Goal: Share content

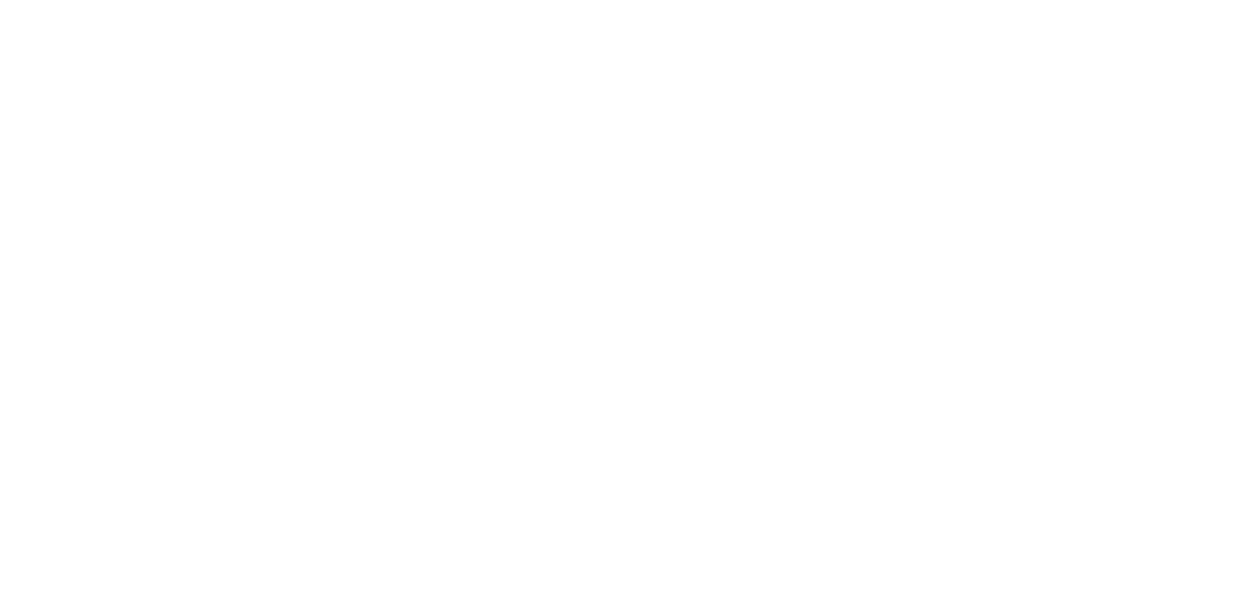
click at [617, 0] on html at bounding box center [630, 0] width 1260 height 0
click at [806, 0] on html at bounding box center [630, 0] width 1260 height 0
click at [865, 0] on html at bounding box center [630, 0] width 1260 height 0
click at [774, 0] on html at bounding box center [630, 0] width 1260 height 0
click at [710, 0] on html at bounding box center [630, 0] width 1260 height 0
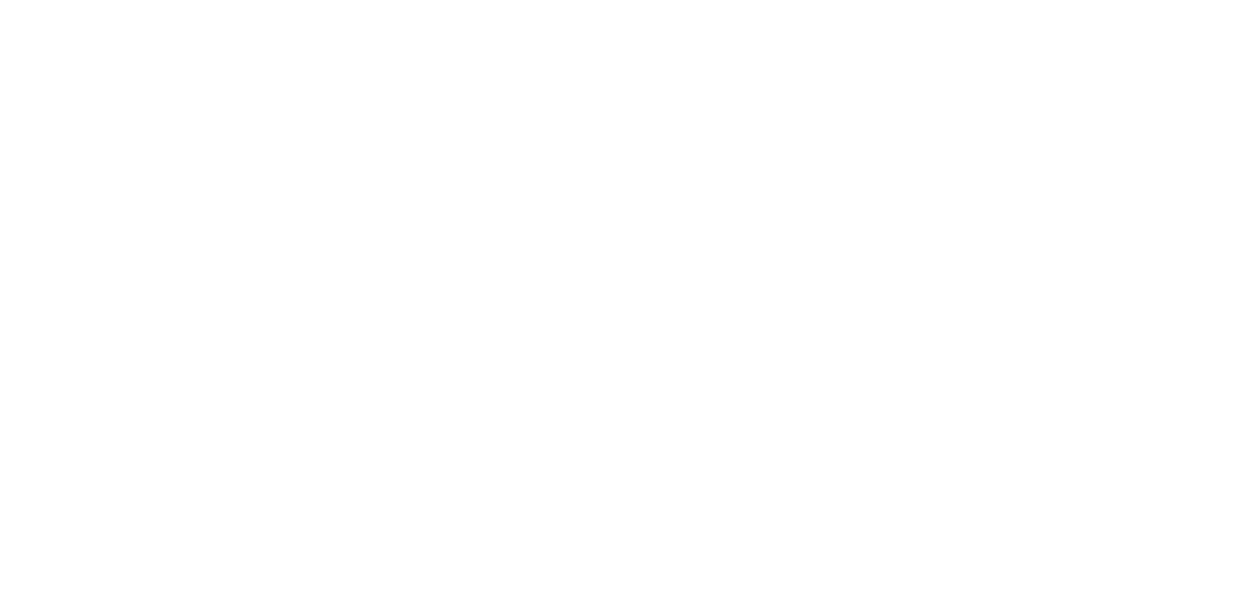
click at [1100, 0] on html at bounding box center [630, 0] width 1260 height 0
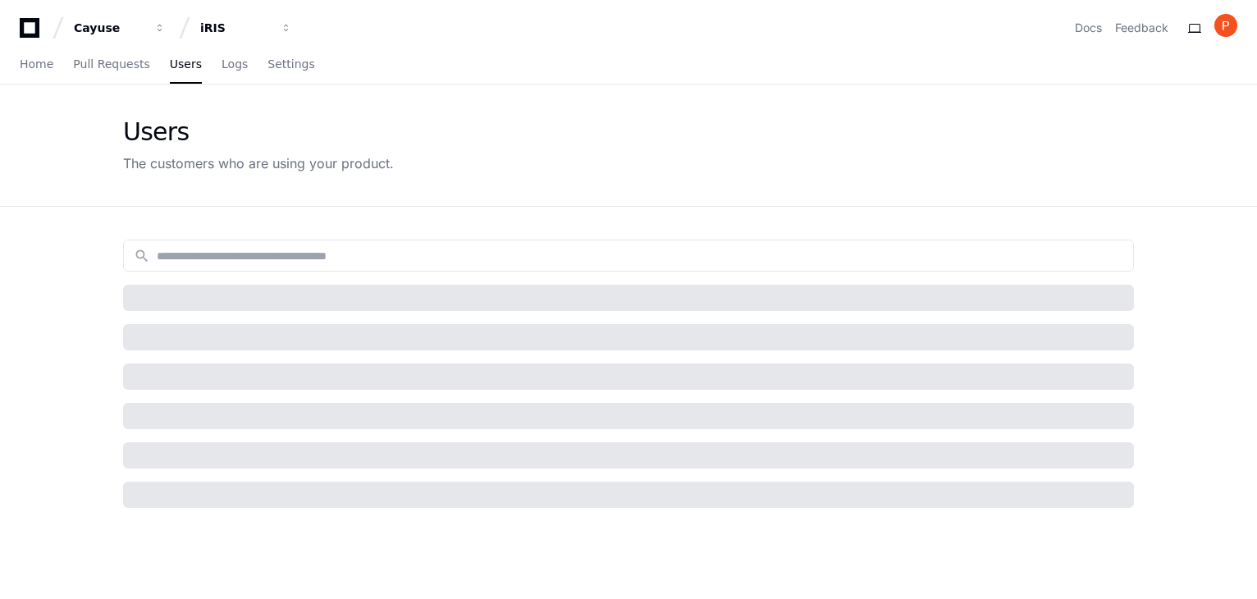
click at [737, 87] on div "Users The customers who are using your product." at bounding box center [628, 145] width 1050 height 121
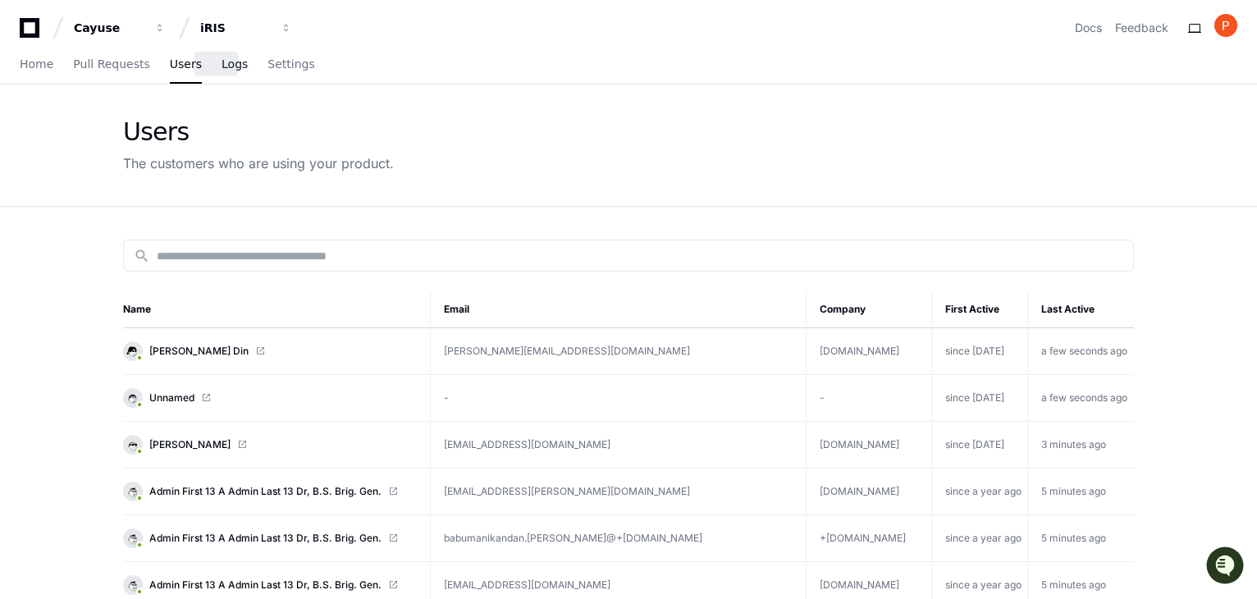
click at [222, 63] on span "Logs" at bounding box center [235, 64] width 26 height 10
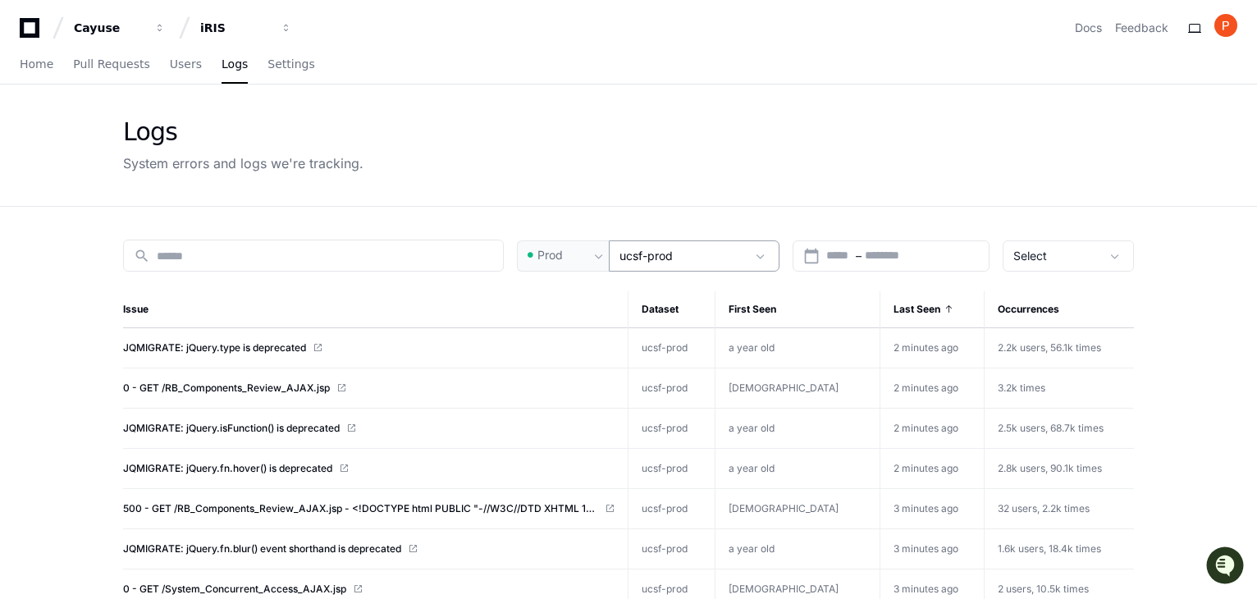
click at [767, 254] on span at bounding box center [760, 256] width 16 height 16
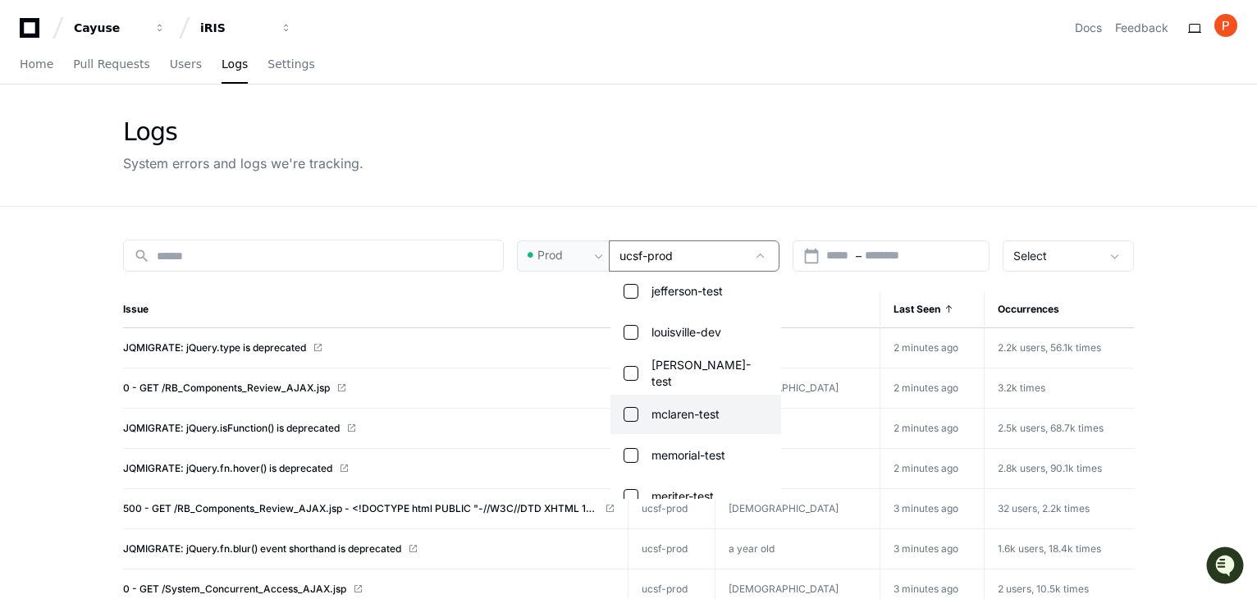
scroll to position [861, 0]
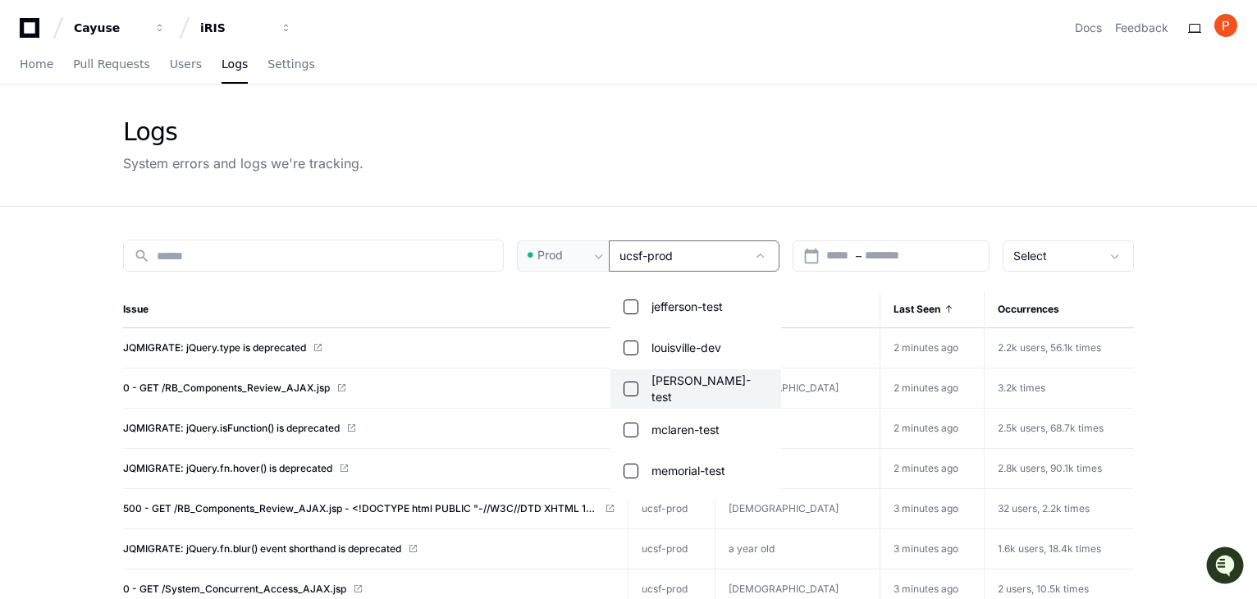
drag, startPoint x: 633, startPoint y: 349, endPoint x: 632, endPoint y: 389, distance: 40.2
click at [632, 389] on div "All datasets Browser Web-QA-All atlanticare-test baycare-test byu-dev byu-test …" at bounding box center [695, 386] width 171 height 226
click at [632, 389] on mat-pseudo-checkbox at bounding box center [631, 389] width 15 height 15
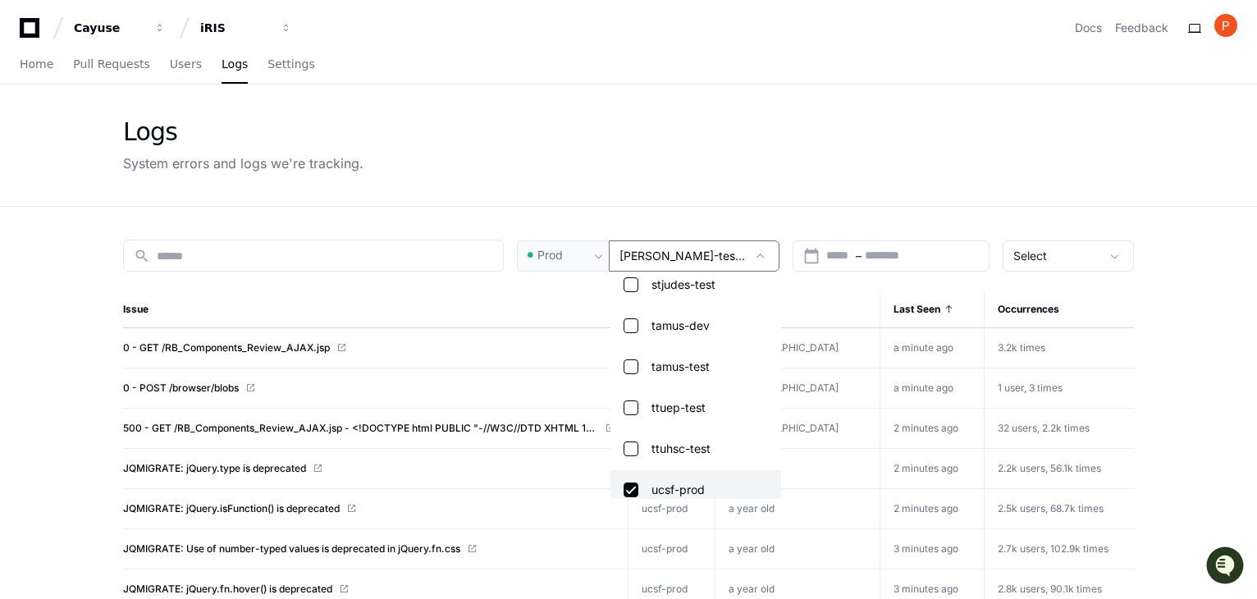
scroll to position [1598, 0]
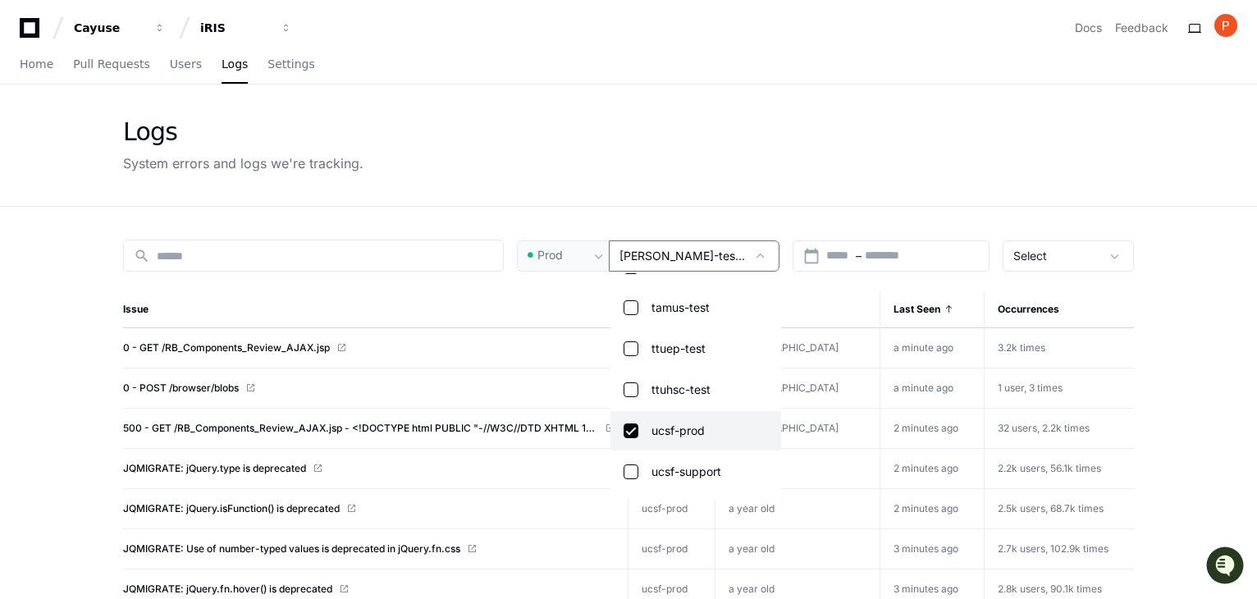
click at [631, 432] on mat-pseudo-checkbox at bounding box center [631, 430] width 15 height 15
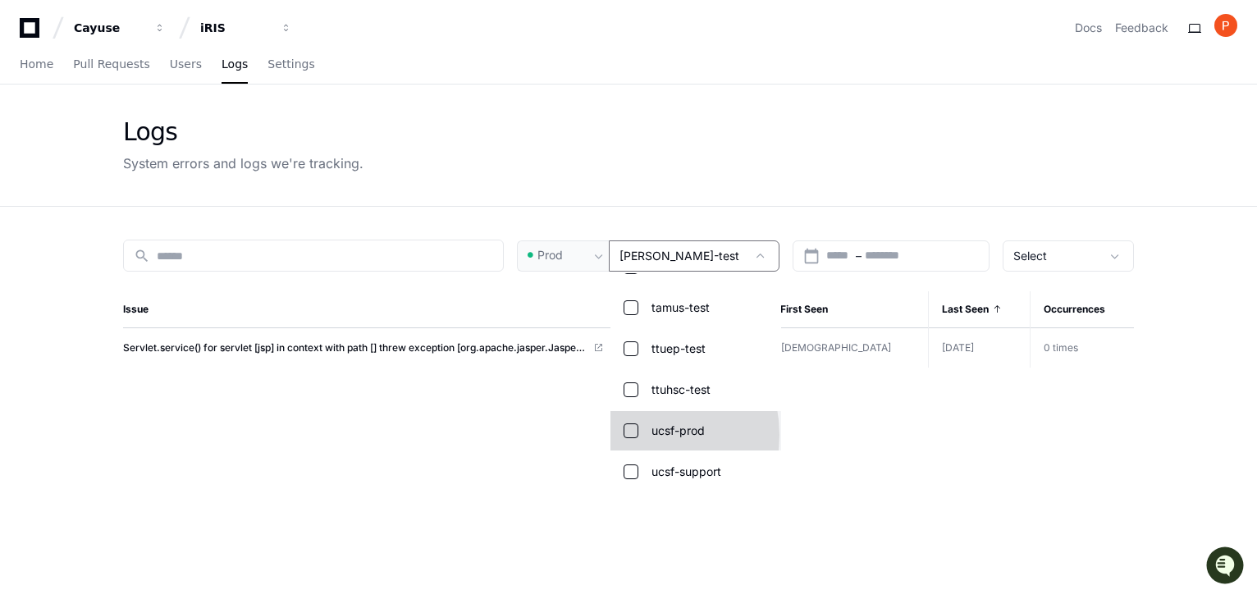
click at [633, 434] on mat-pseudo-checkbox at bounding box center [631, 430] width 15 height 15
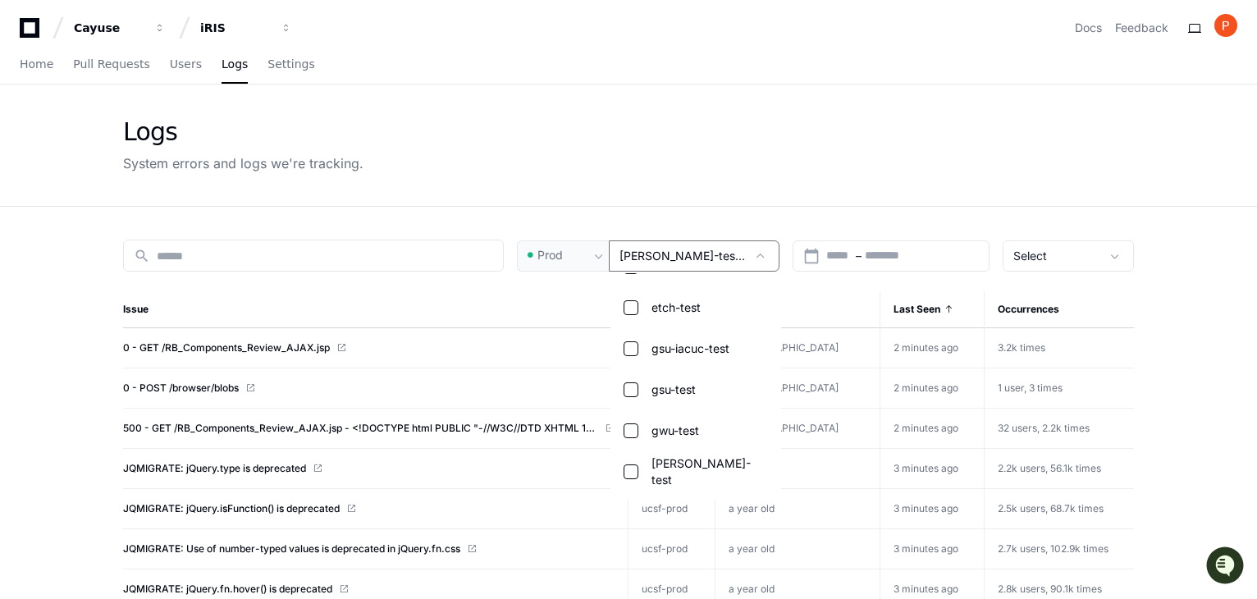
scroll to position [942, 0]
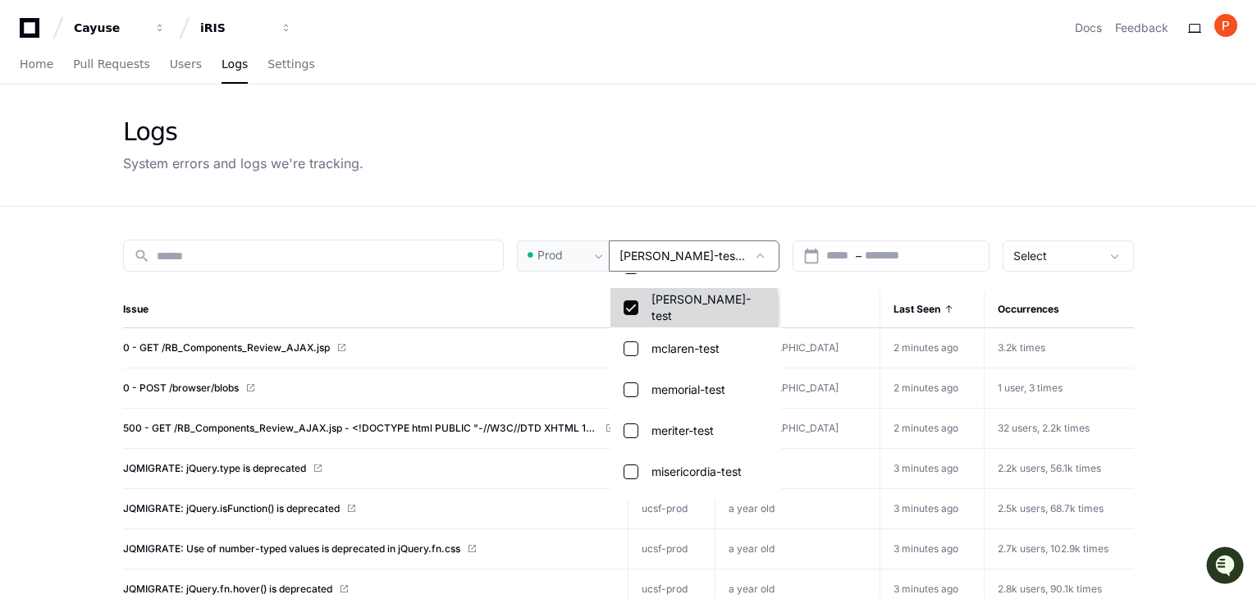
click at [641, 310] on mat-option "lundquist-test" at bounding box center [695, 307] width 171 height 39
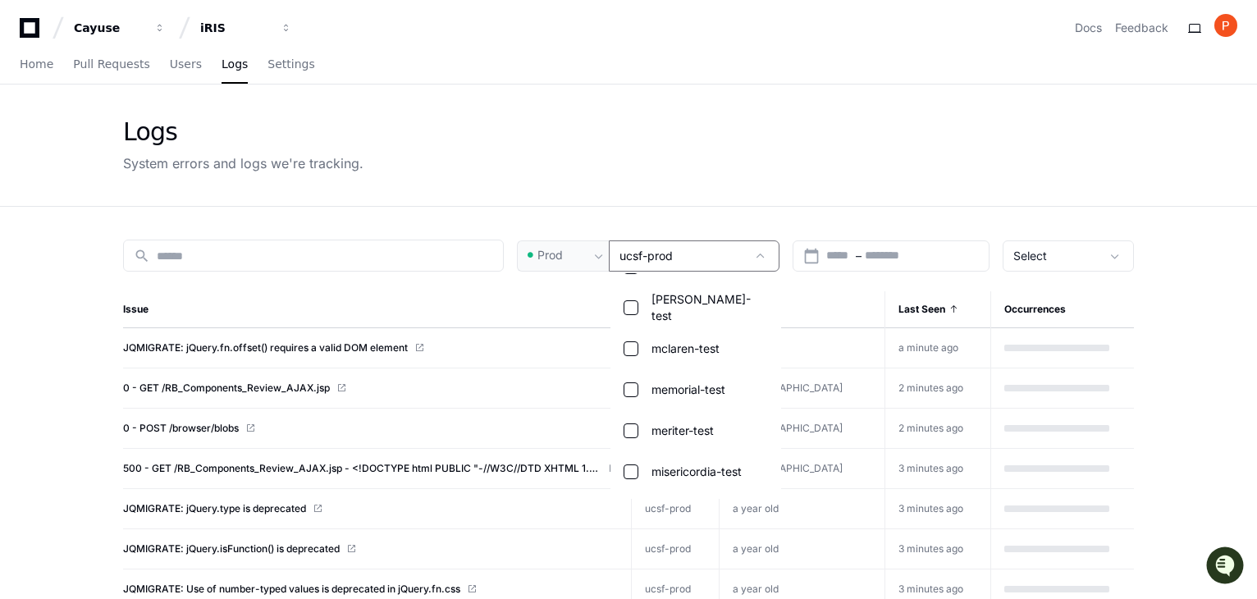
drag, startPoint x: 666, startPoint y: 205, endPoint x: 332, endPoint y: 174, distance: 335.4
click at [663, 202] on div at bounding box center [628, 299] width 1257 height 599
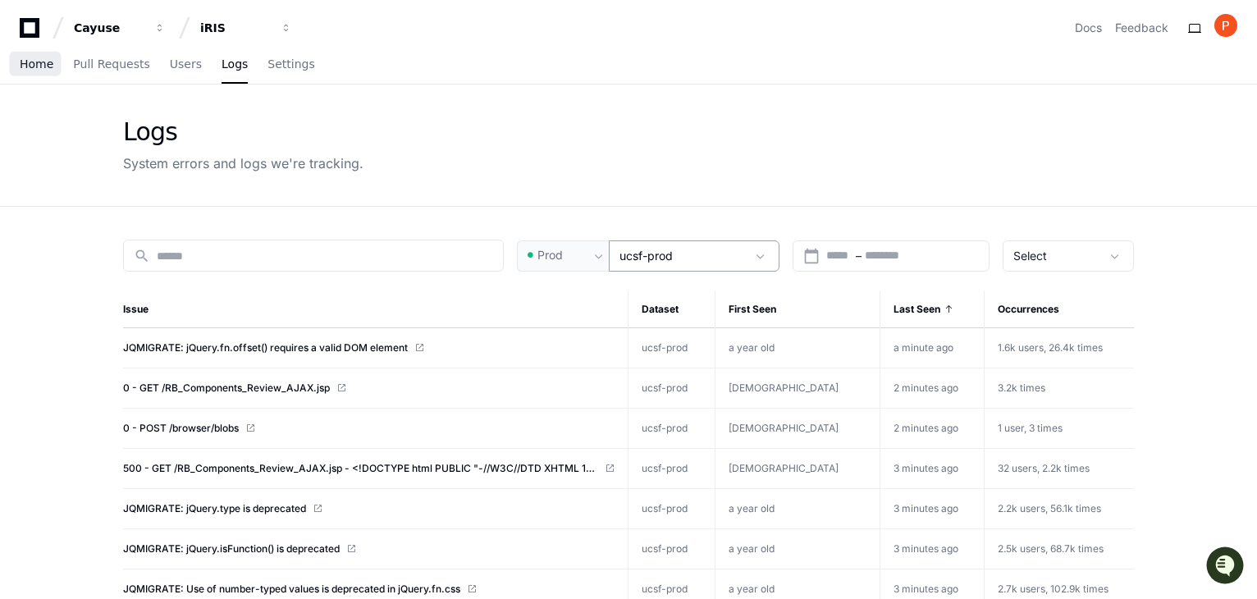
click at [27, 69] on span "Home" at bounding box center [37, 64] width 34 height 10
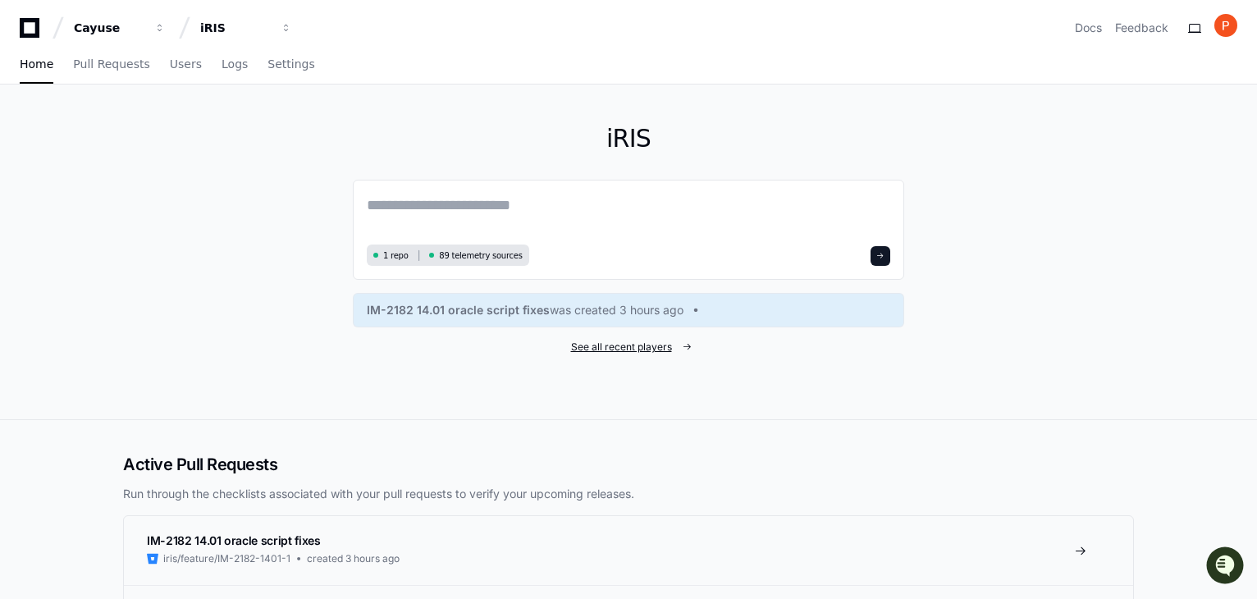
click at [617, 348] on span "See all recent players" at bounding box center [621, 347] width 101 height 13
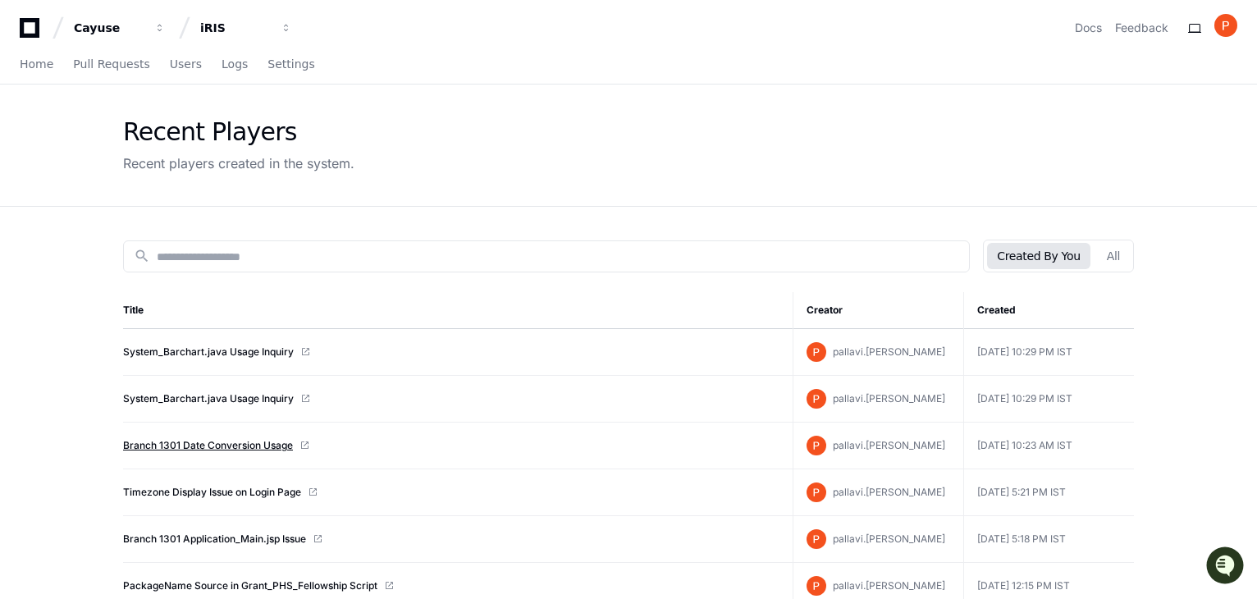
click at [196, 444] on link "Branch 1301 Date Conversion Usage" at bounding box center [208, 445] width 170 height 13
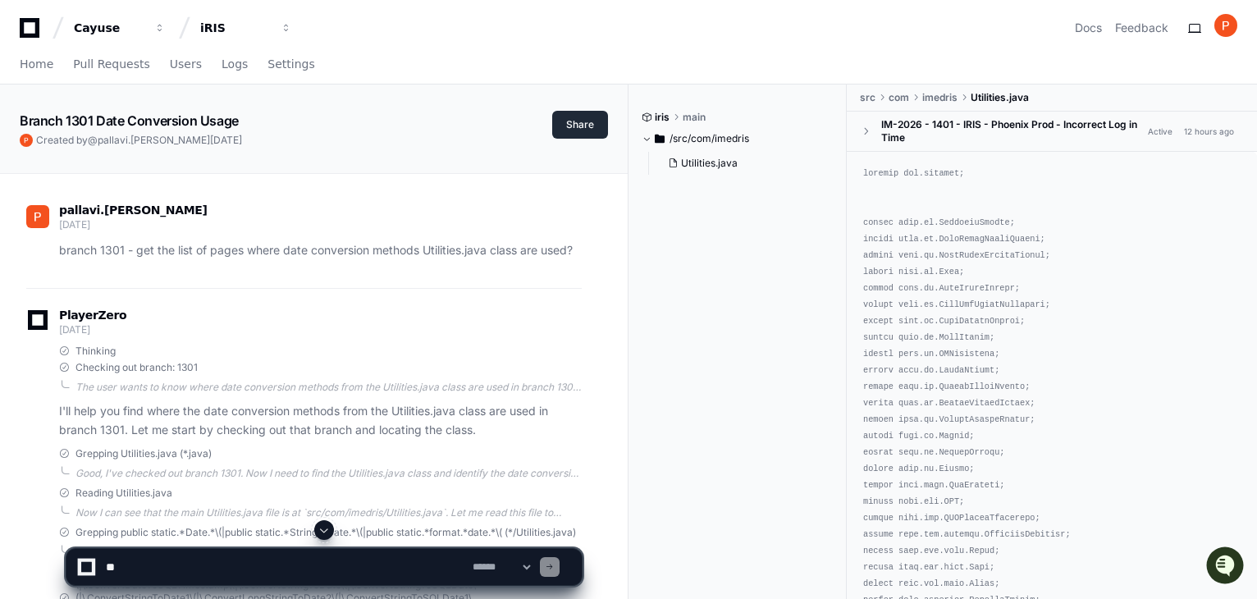
click at [580, 128] on button "Share" at bounding box center [580, 125] width 56 height 28
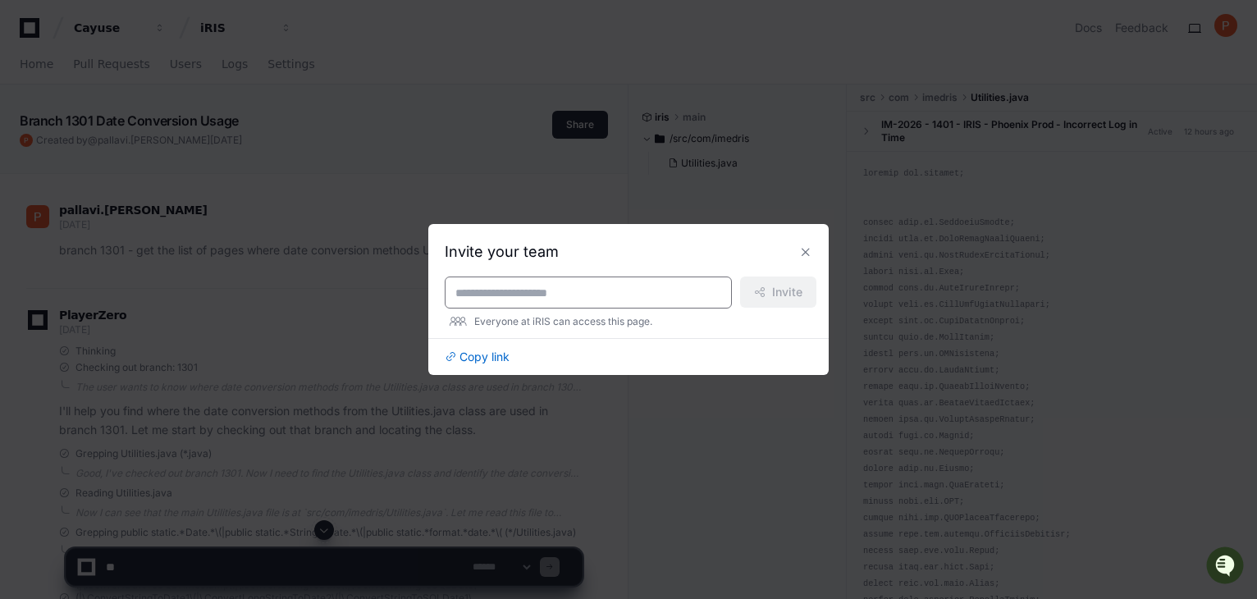
click at [515, 298] on input at bounding box center [588, 293] width 266 height 16
click at [464, 298] on input "**" at bounding box center [588, 293] width 266 height 16
click at [456, 296] on input "**" at bounding box center [588, 293] width 266 height 16
click at [460, 290] on input "**" at bounding box center [588, 293] width 266 height 16
type input "*"
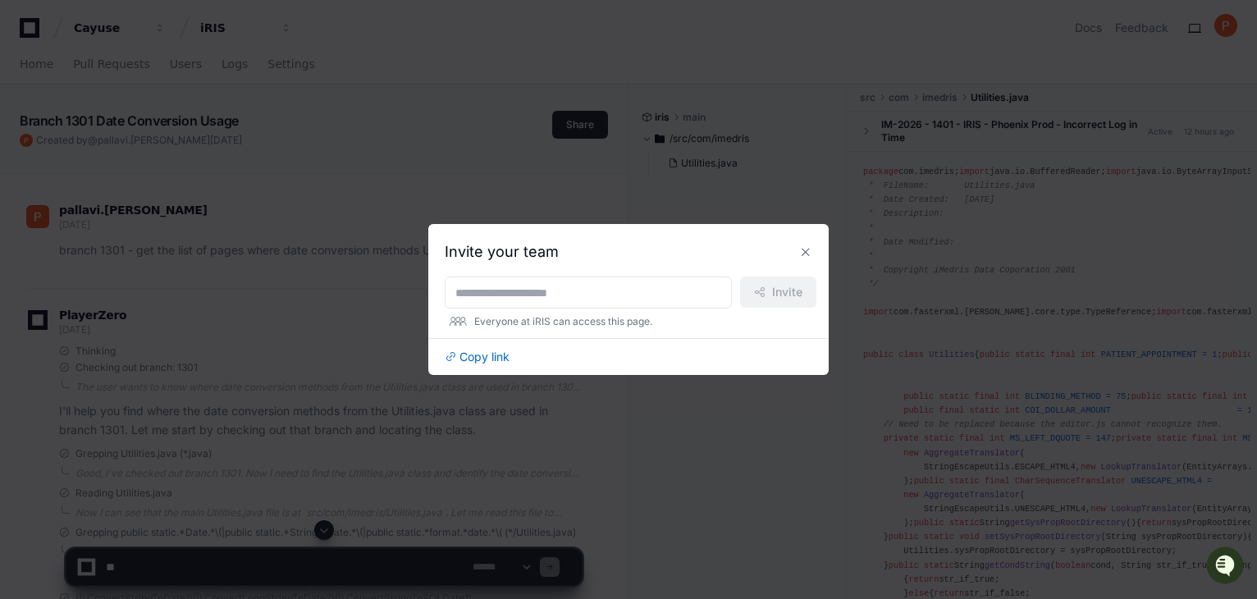
click at [1092, 363] on div at bounding box center [628, 299] width 1257 height 599
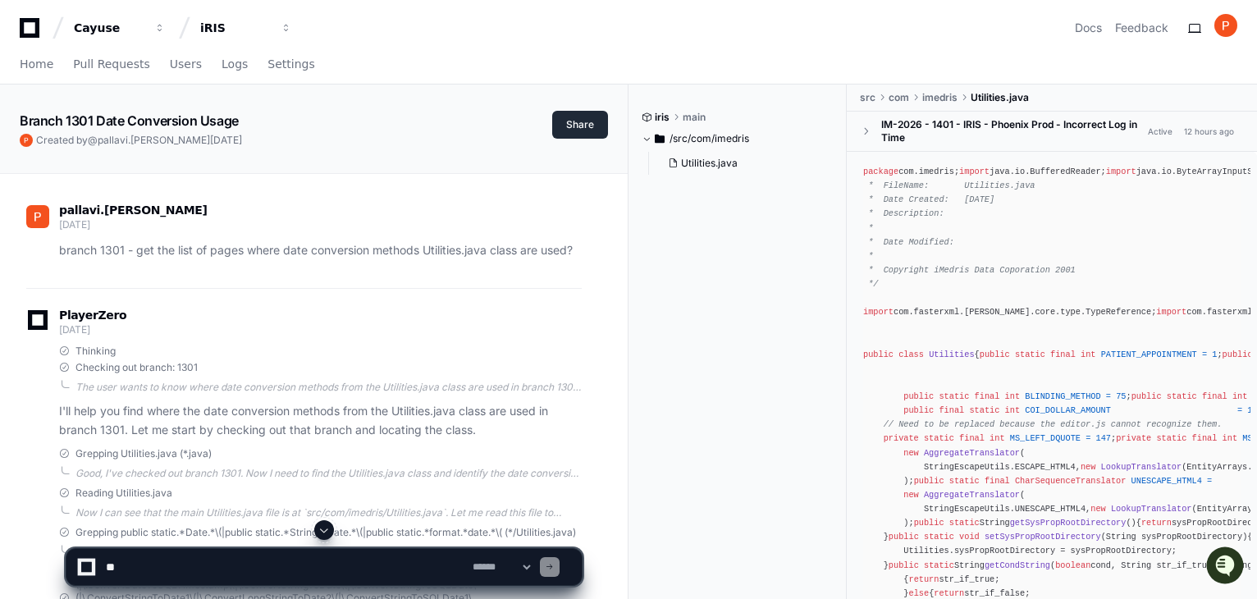
click at [585, 117] on button "Share" at bounding box center [580, 125] width 56 height 28
click at [577, 67] on div "Home Pull Requests Users Logs Settings" at bounding box center [629, 65] width 1218 height 38
click at [584, 126] on button "Share" at bounding box center [580, 125] width 56 height 28
click at [589, 129] on button "Share" at bounding box center [580, 125] width 56 height 28
click at [584, 124] on button "Share" at bounding box center [580, 125] width 56 height 28
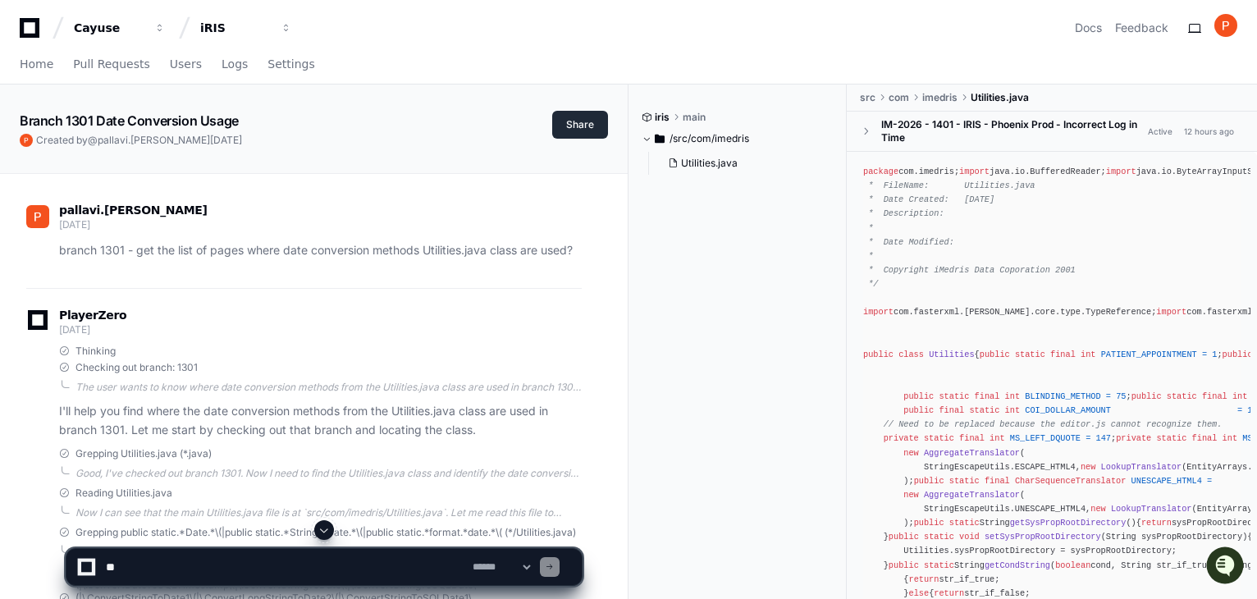
click at [585, 117] on button "Share" at bounding box center [580, 125] width 56 height 28
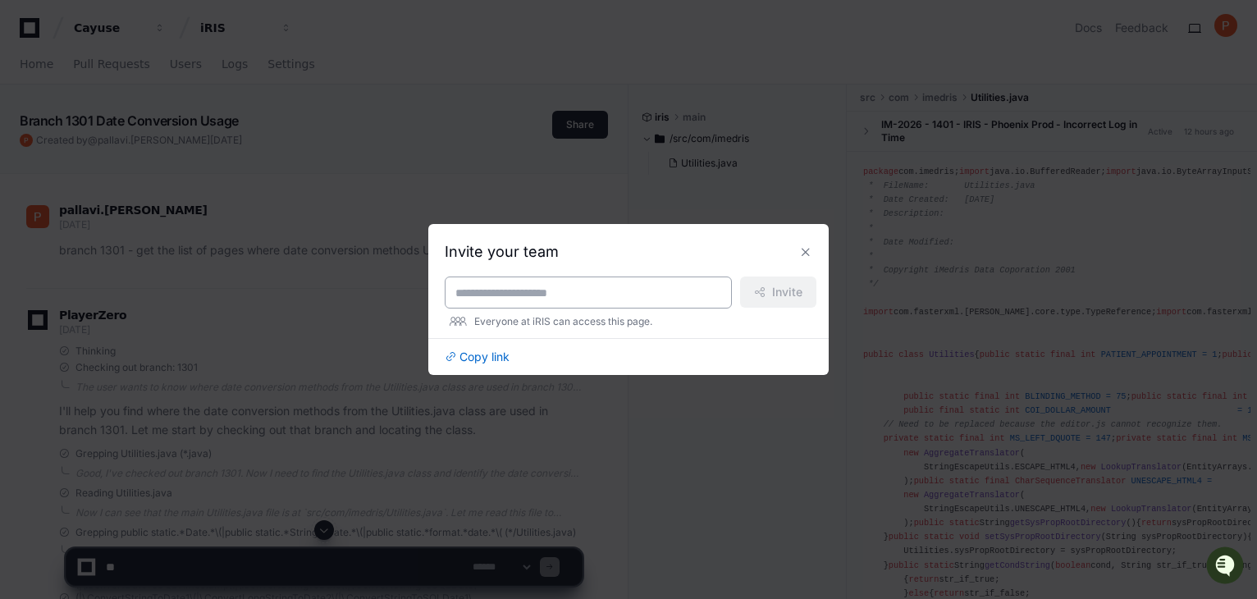
click at [594, 295] on input at bounding box center [588, 293] width 266 height 16
paste input "**********"
type input "**********"
click at [788, 292] on span "Invite" at bounding box center [787, 292] width 30 height 16
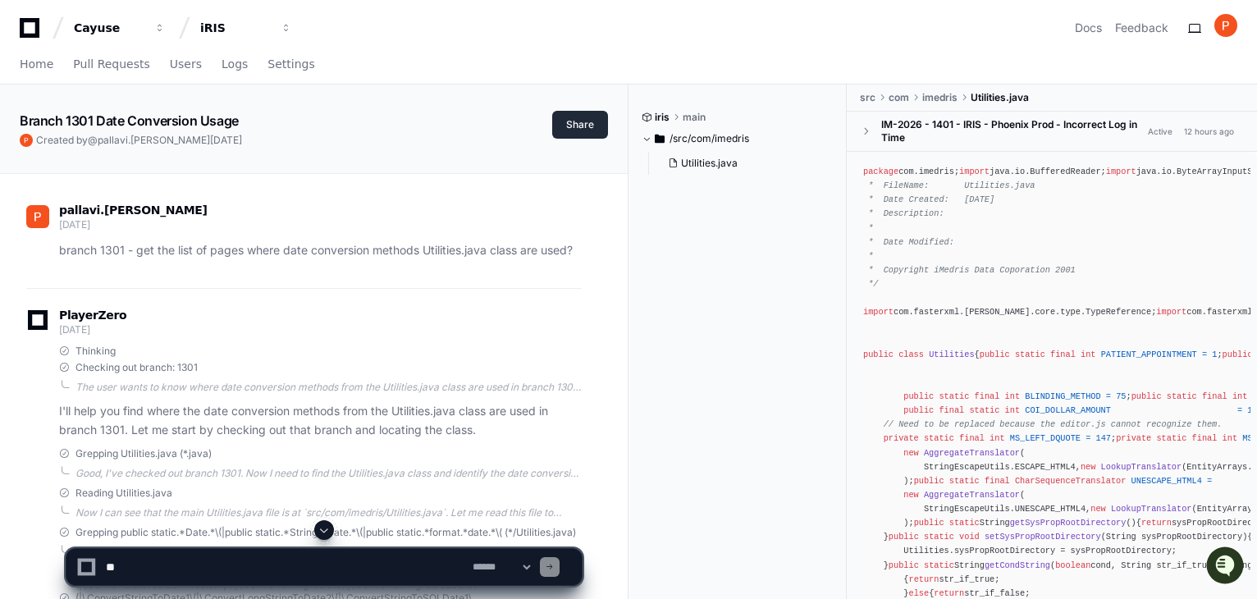
click at [579, 129] on button "Share" at bounding box center [580, 125] width 56 height 28
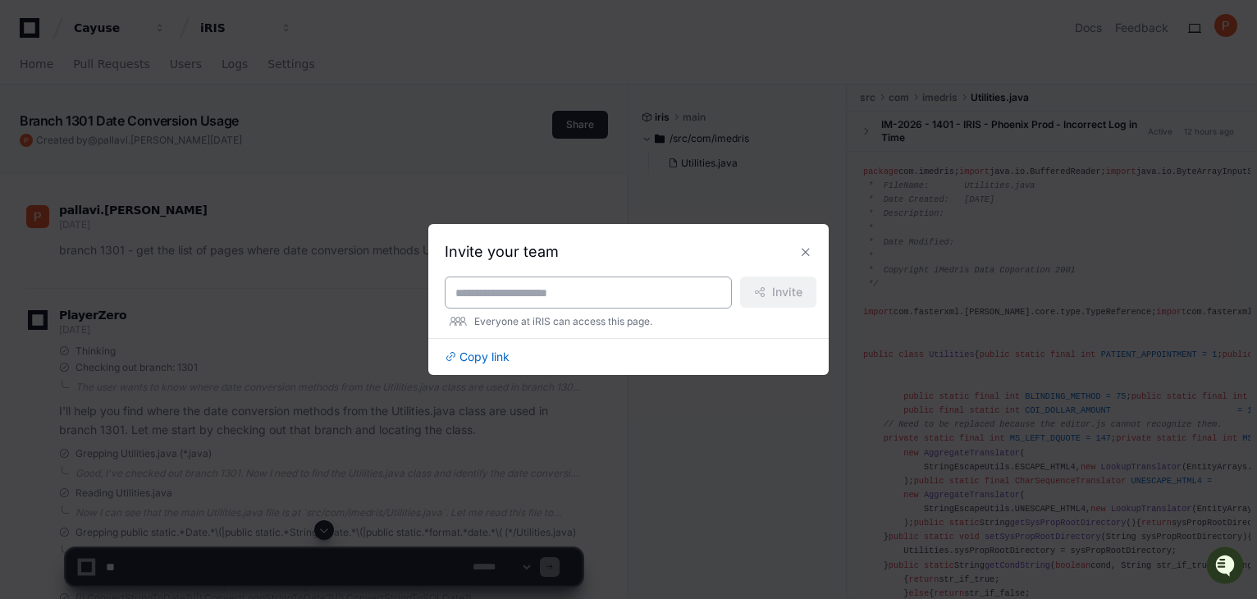
click at [527, 286] on input at bounding box center [588, 293] width 266 height 16
paste input "**********"
type input "**********"
click at [775, 299] on span "Invite" at bounding box center [787, 292] width 30 height 16
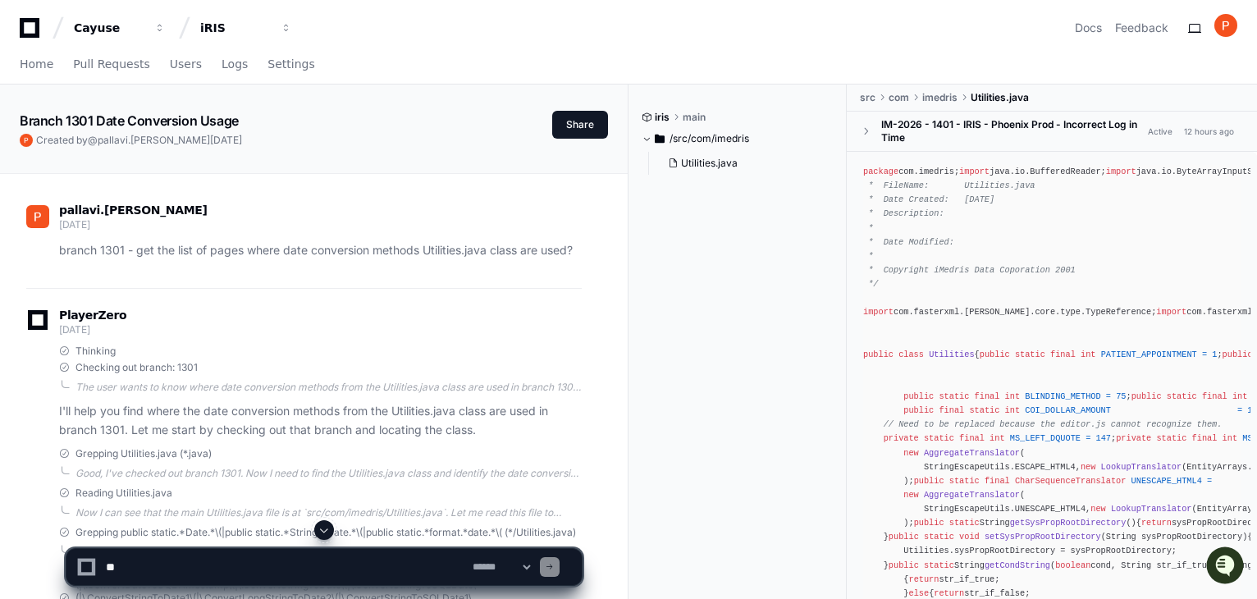
click at [1057, 75] on div "Home Pull Requests Users Logs Settings" at bounding box center [629, 65] width 1218 height 38
click at [683, 49] on div "Home Pull Requests Users Logs Settings" at bounding box center [629, 65] width 1218 height 38
click at [1054, 48] on div "Home Pull Requests Users Logs Settings" at bounding box center [629, 65] width 1218 height 38
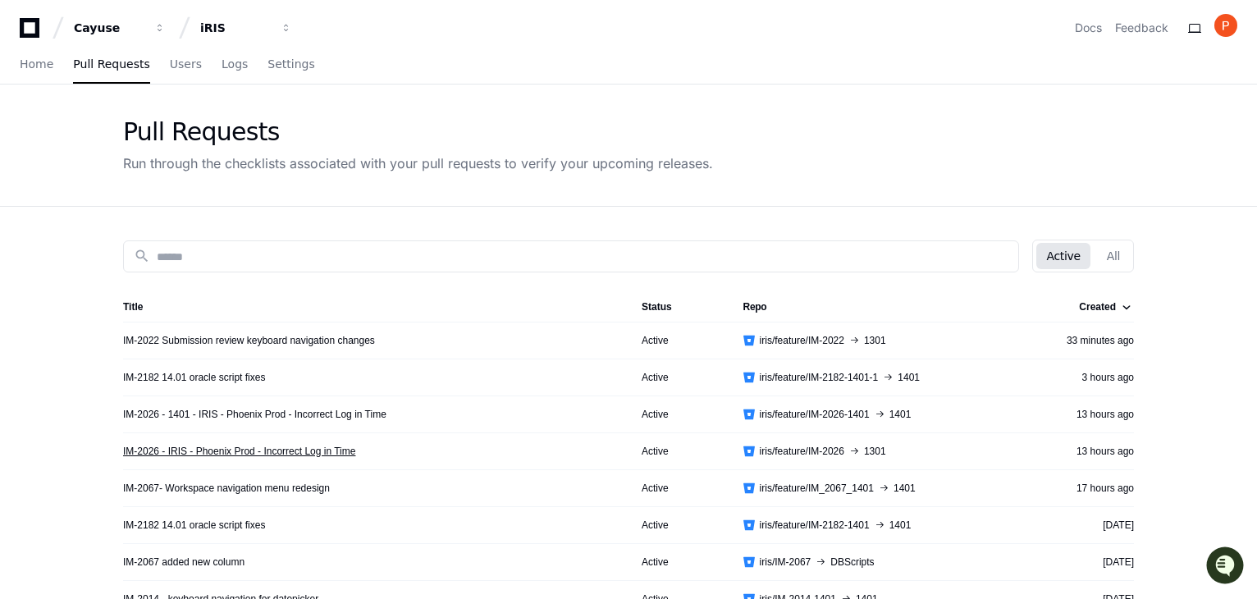
click at [218, 447] on link "IM-2026 - IRIS - Phoenix Prod - Incorrect Log in Time" at bounding box center [239, 451] width 232 height 13
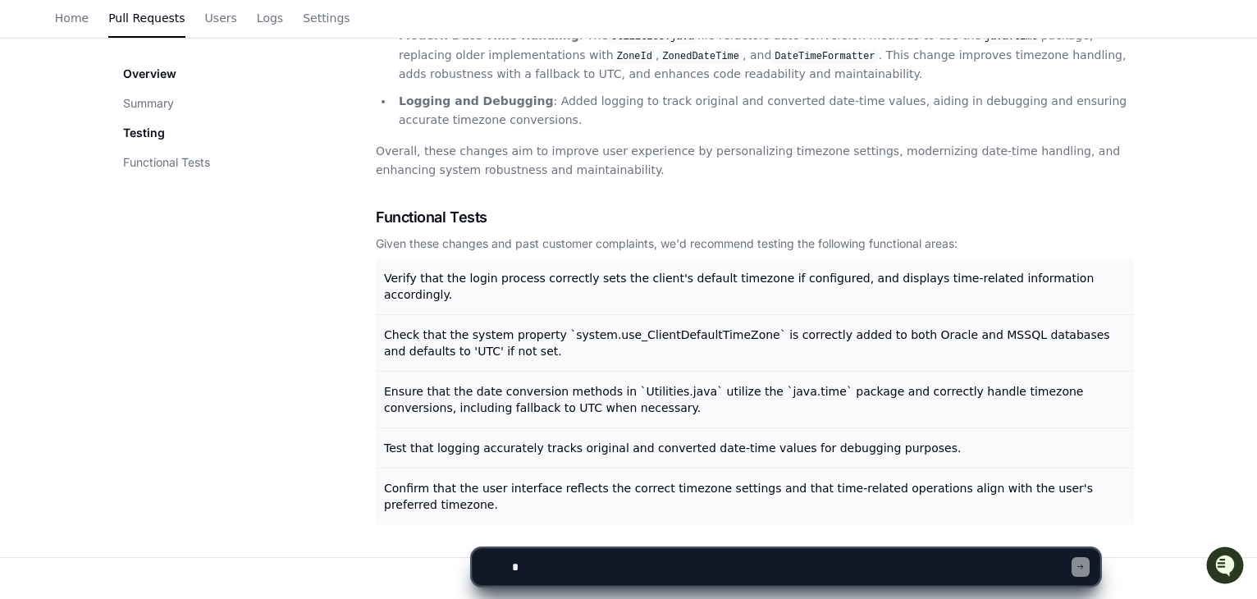
scroll to position [417, 0]
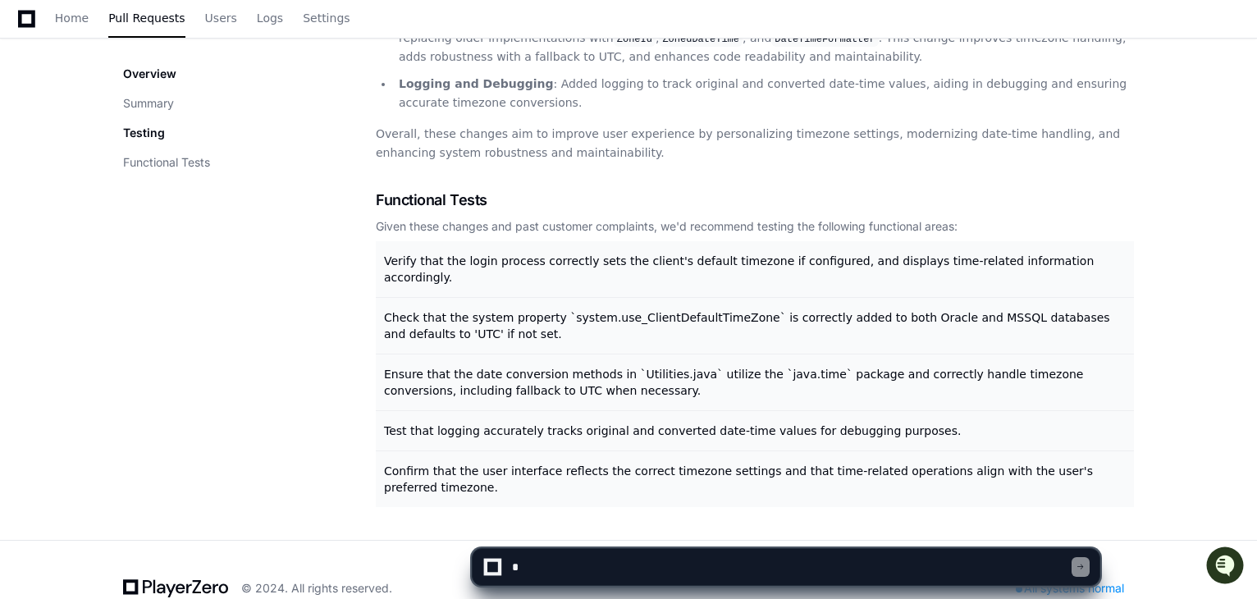
click at [275, 358] on div "Overview Summary Testing Functional Tests" at bounding box center [249, 187] width 253 height 640
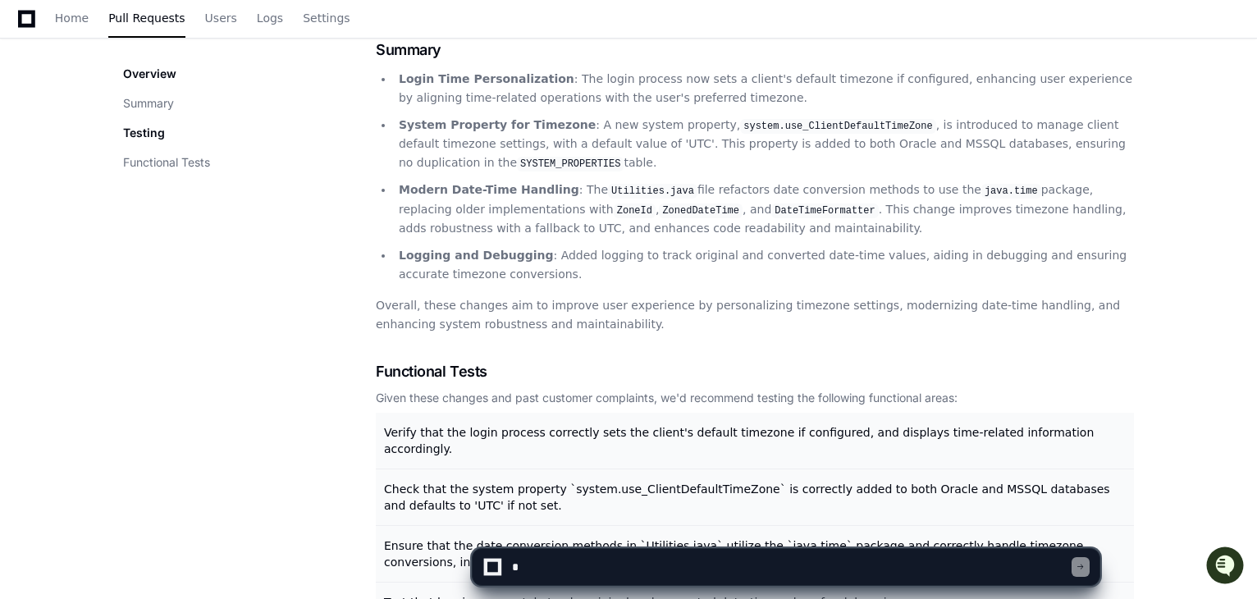
scroll to position [171, 0]
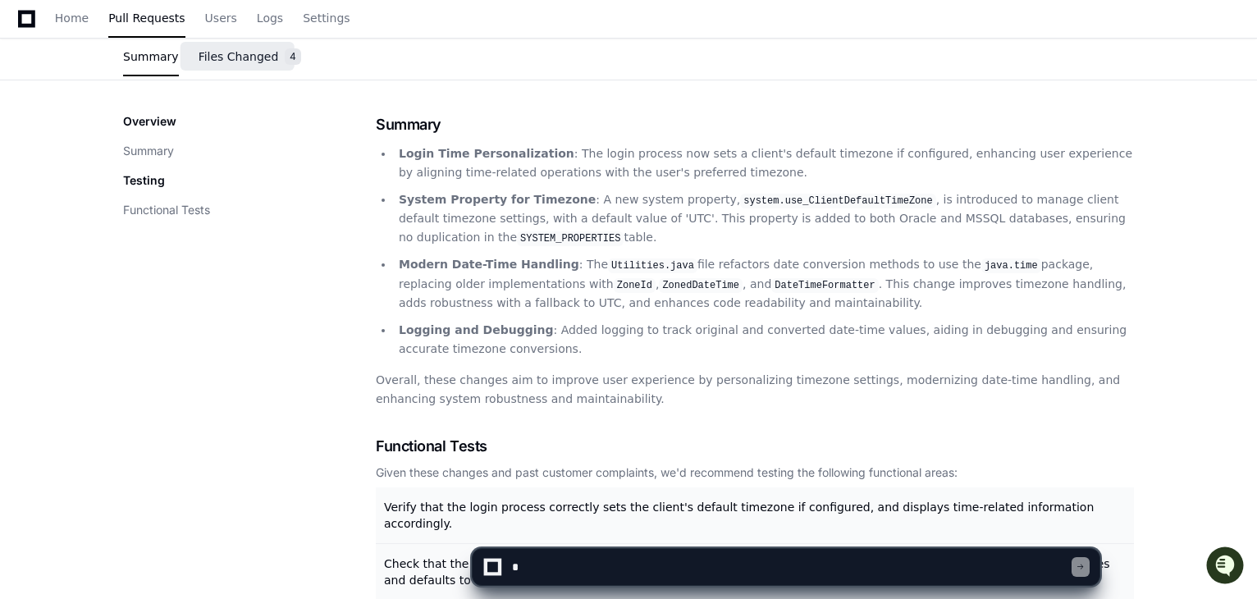
click at [239, 63] on link "Files Changed 4" at bounding box center [250, 57] width 103 height 44
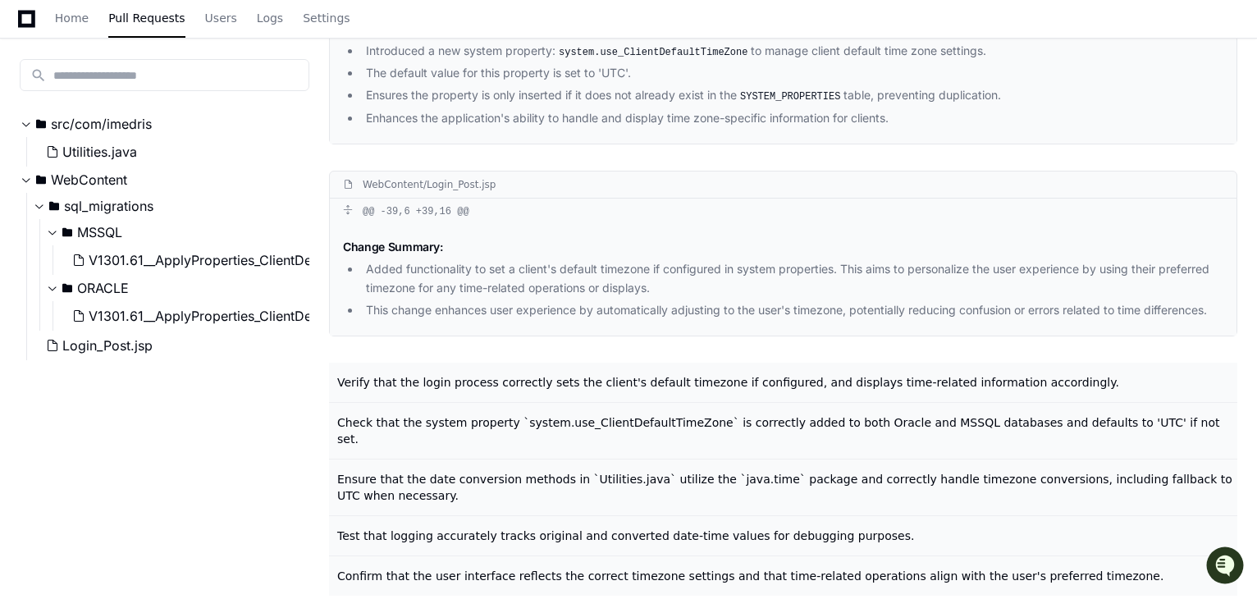
scroll to position [1141, 0]
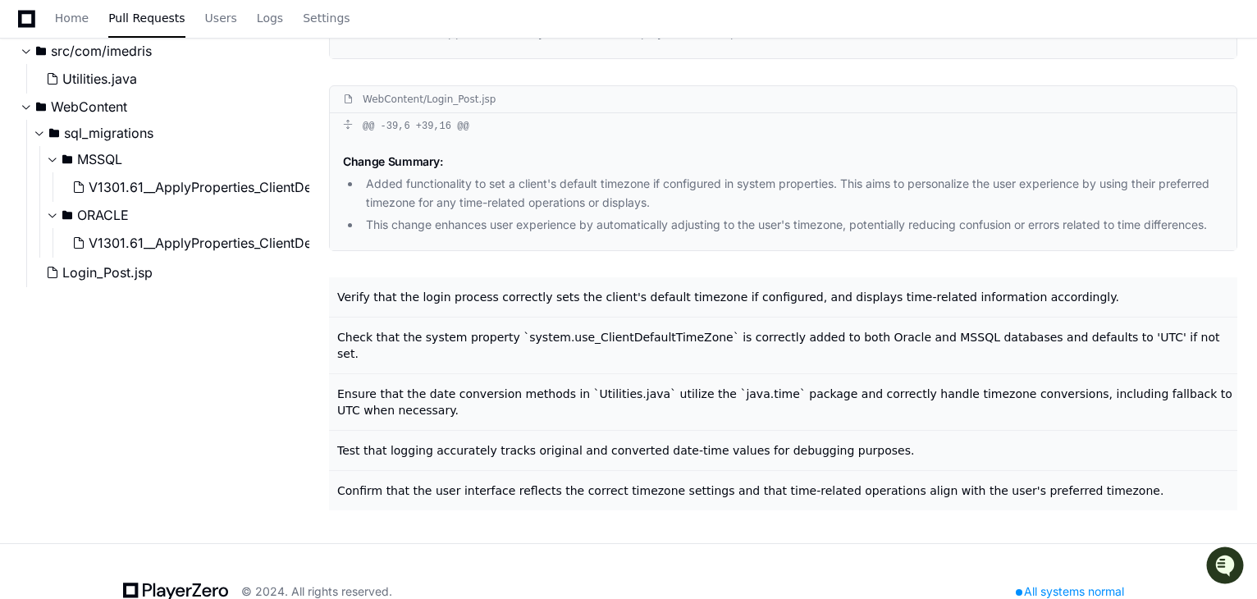
click at [162, 428] on div "search src/com/imedris Utilities.java WebContent sql_migrations MSSQL V1301.61_…" at bounding box center [165, 225] width 290 height 557
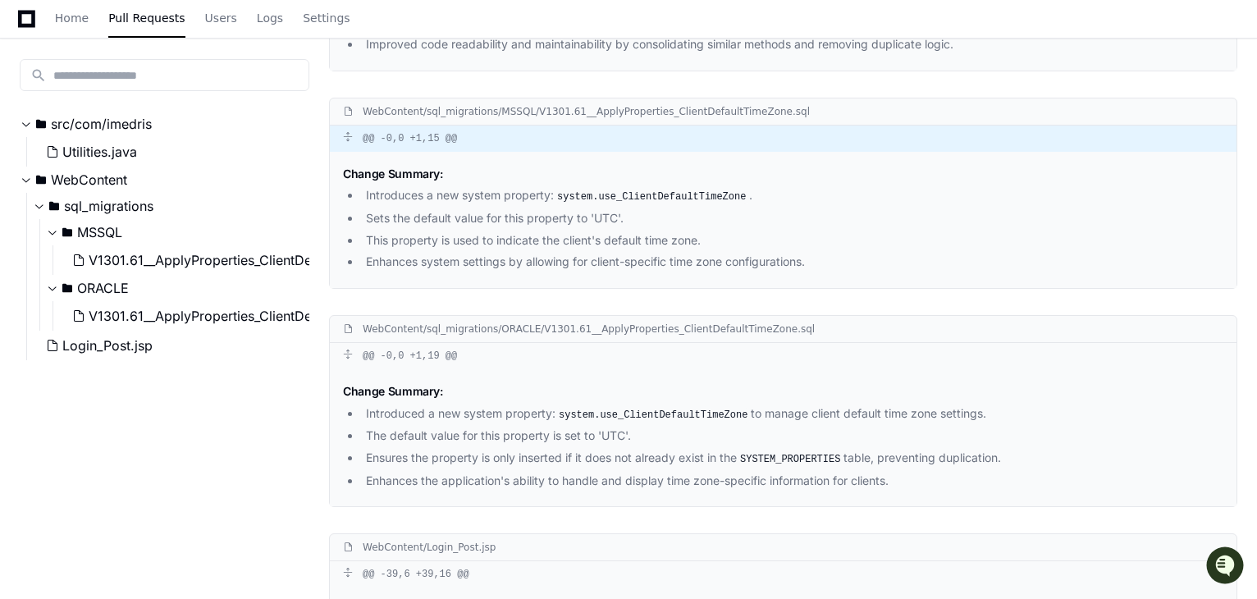
scroll to position [566, 0]
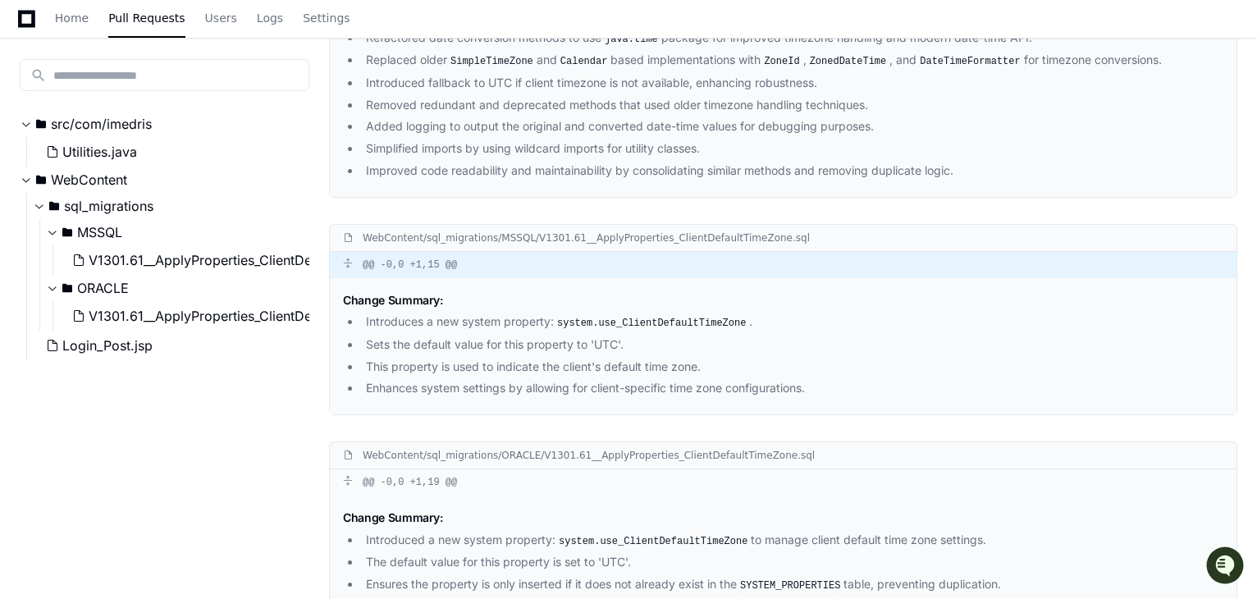
click at [1149, 269] on div "@@ -0,0 +1,15 @@" at bounding box center [783, 265] width 907 height 26
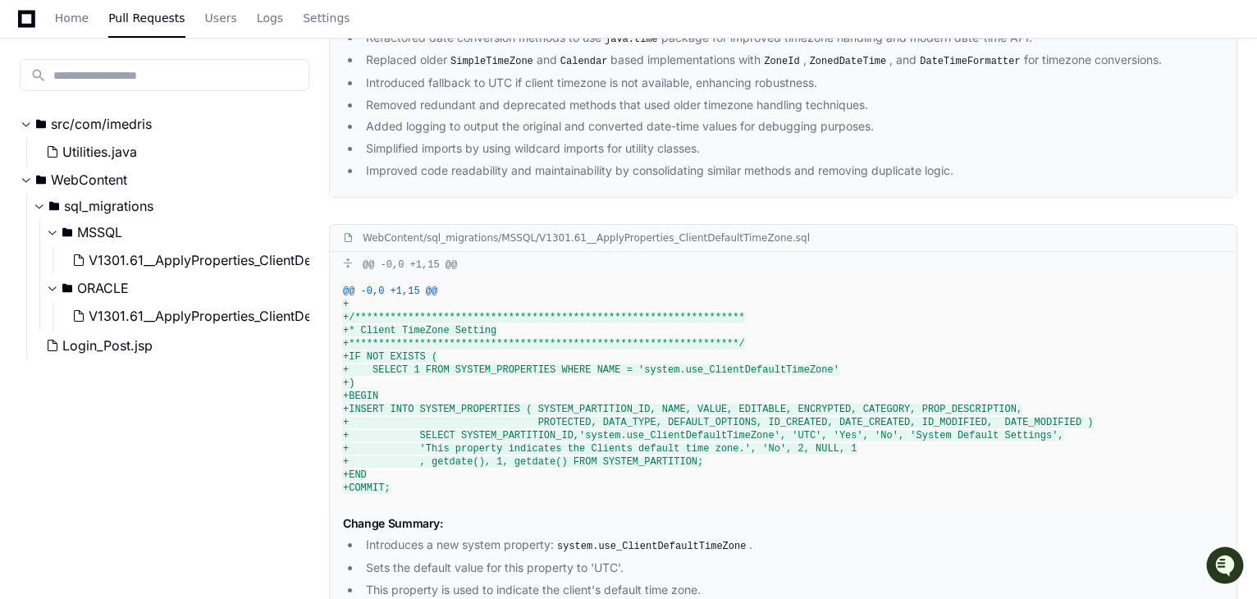
click at [706, 237] on div "WebContent/sql_migrations/MSSQL/V1301.61__ApplyProperties_ClientDefaultTimeZone…" at bounding box center [586, 237] width 447 height 13
click at [1221, 232] on div "WebContent/sql_migrations/MSSQL/V1301.61__ApplyProperties_ClientDefaultTimeZone…" at bounding box center [783, 238] width 907 height 27
click at [1127, 229] on div "WebContent/sql_migrations/MSSQL/V1301.61__ApplyProperties_ClientDefaultTimeZone…" at bounding box center [783, 238] width 907 height 27
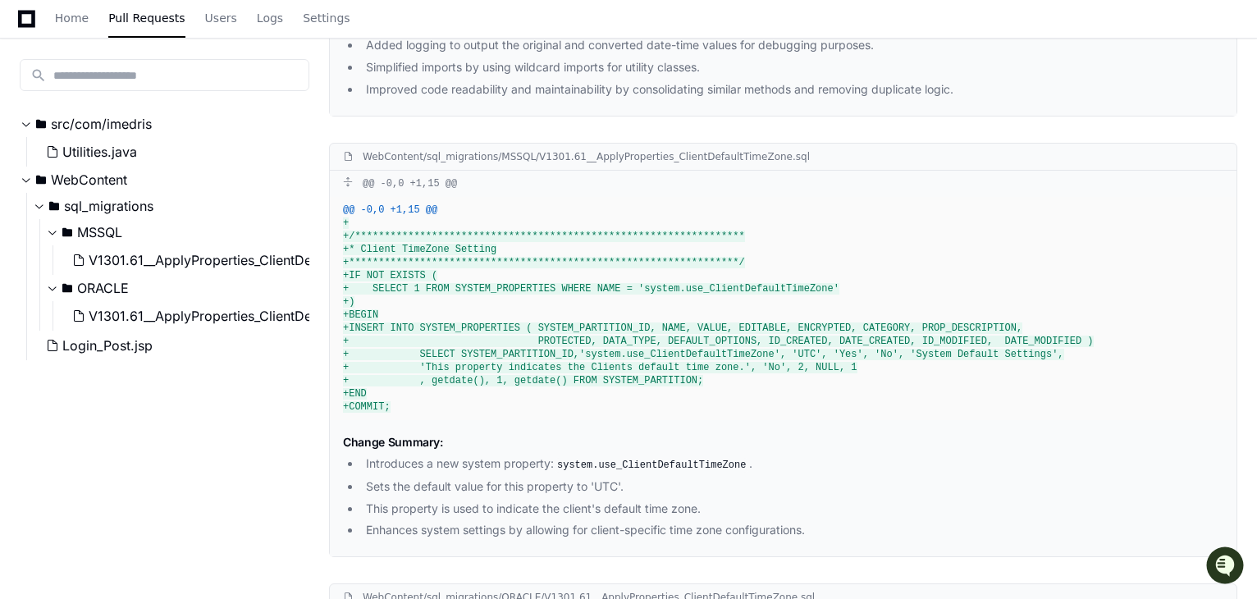
scroll to position [730, 0]
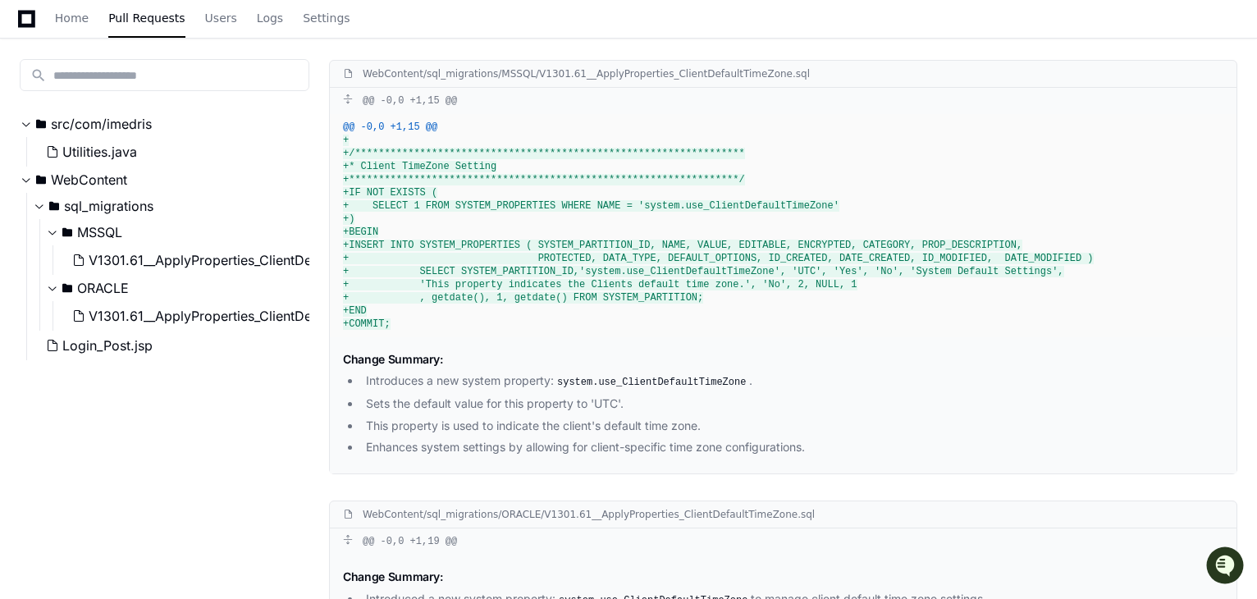
click at [262, 472] on div "search src/com/imedris Utilities.java WebContent sql_migrations MSSQL V1301.61_…" at bounding box center [165, 298] width 290 height 557
